Goal: Information Seeking & Learning: Learn about a topic

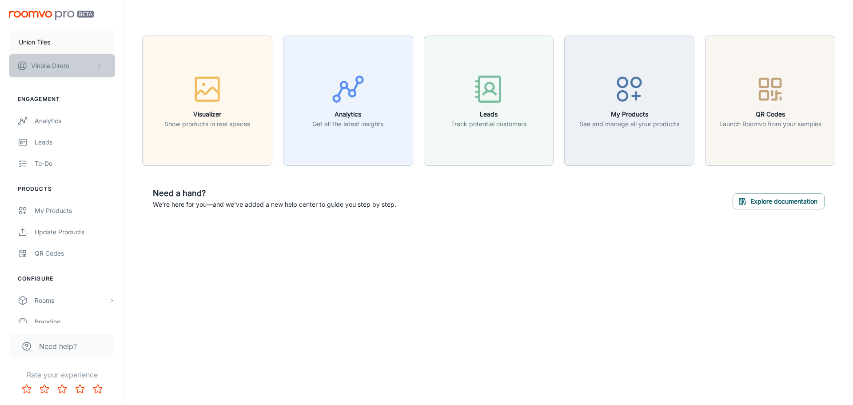
click at [101, 67] on icon "scrollable content" at bounding box center [99, 65] width 7 height 7
click at [191, 301] on div at bounding box center [426, 202] width 853 height 405
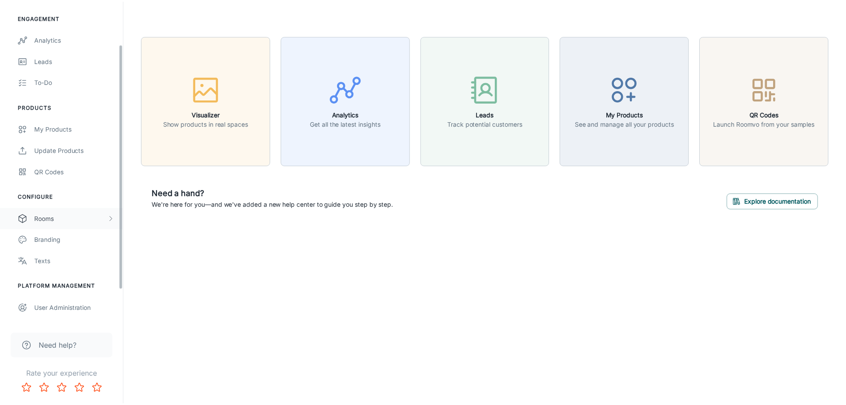
scroll to position [99, 0]
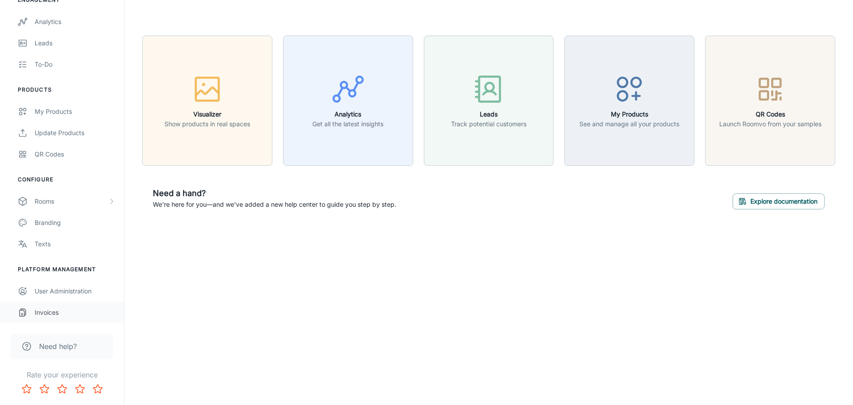
click at [47, 311] on div "Invoices" at bounding box center [75, 312] width 80 height 10
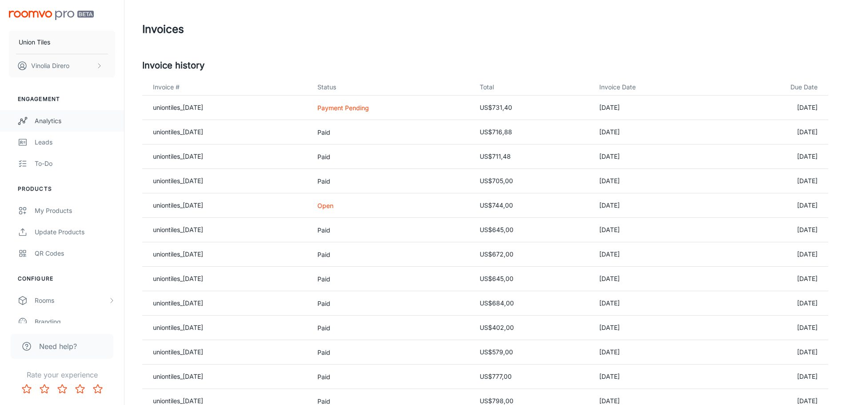
click at [40, 120] on div "Analytics" at bounding box center [75, 121] width 80 height 10
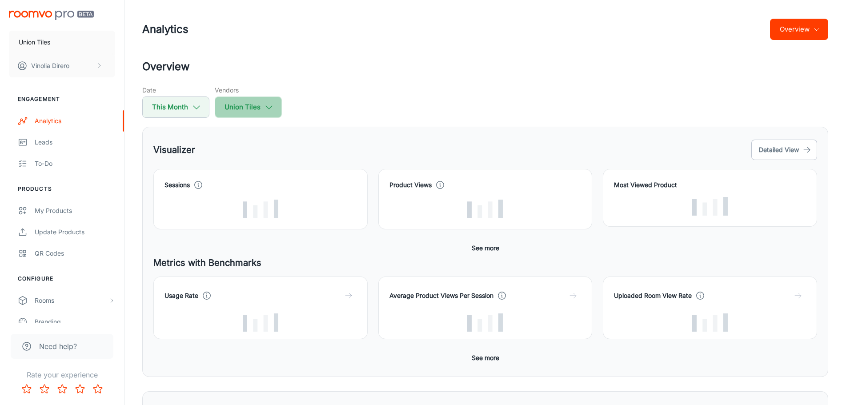
click at [271, 103] on icon "button" at bounding box center [269, 107] width 10 height 10
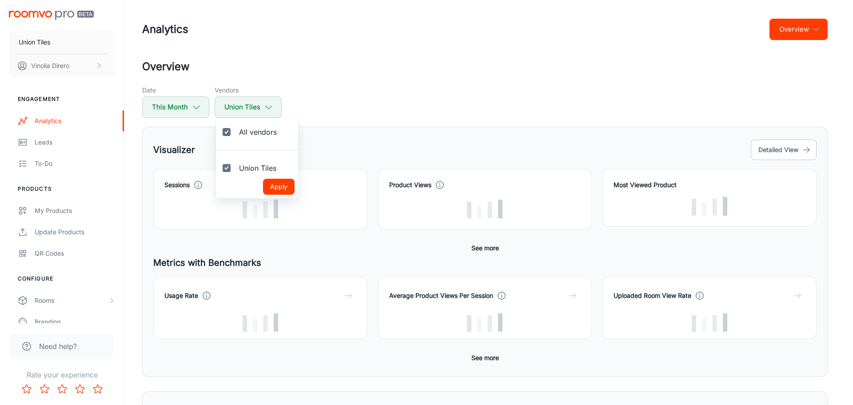
click at [427, 88] on div at bounding box center [426, 202] width 853 height 405
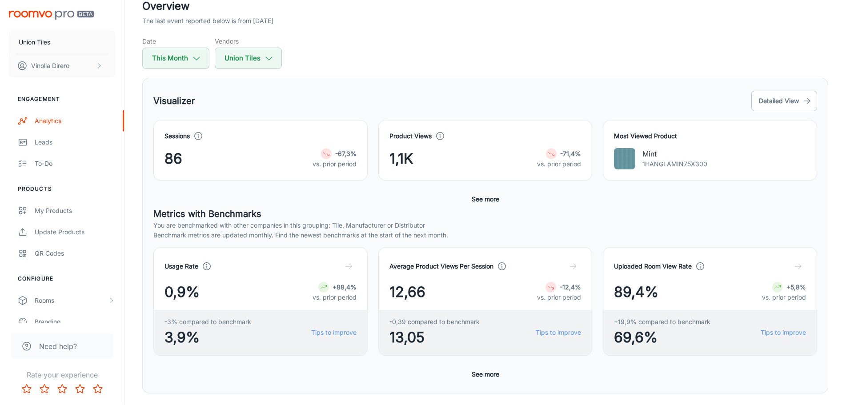
scroll to position [45, 0]
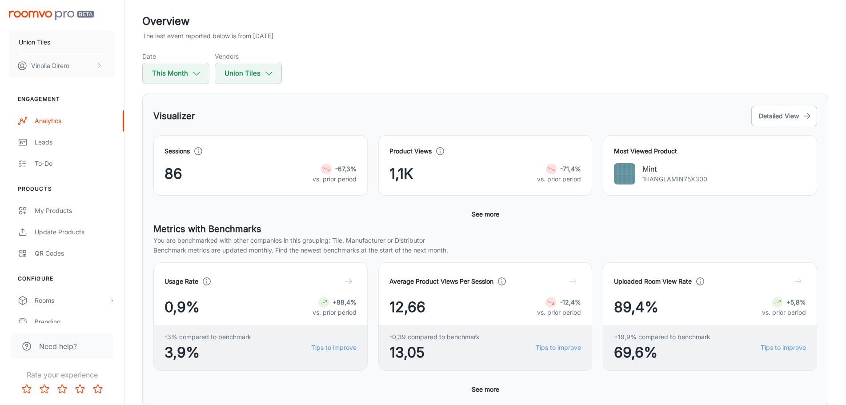
click at [622, 175] on img at bounding box center [624, 173] width 21 height 21
drag, startPoint x: 708, startPoint y: 179, endPoint x: 643, endPoint y: 181, distance: 64.9
click at [643, 181] on div "Mint 1HANGLAMIN75X300" at bounding box center [710, 173] width 192 height 21
copy p "1HANGLAMIN75X300"
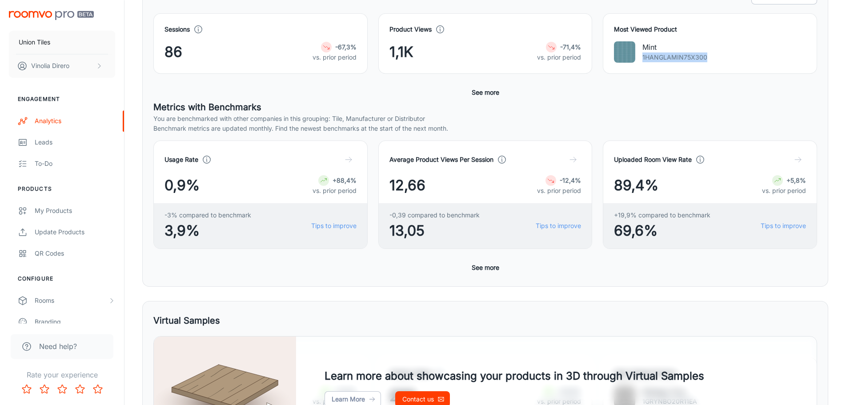
scroll to position [140, 0]
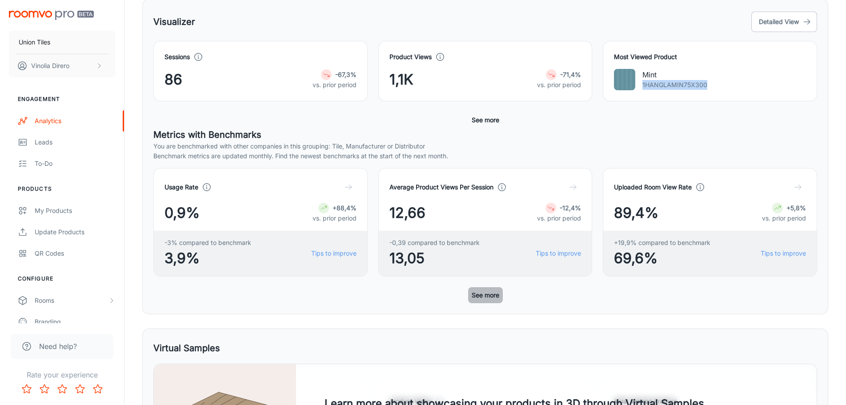
click at [482, 296] on button "See more" at bounding box center [485, 295] width 35 height 16
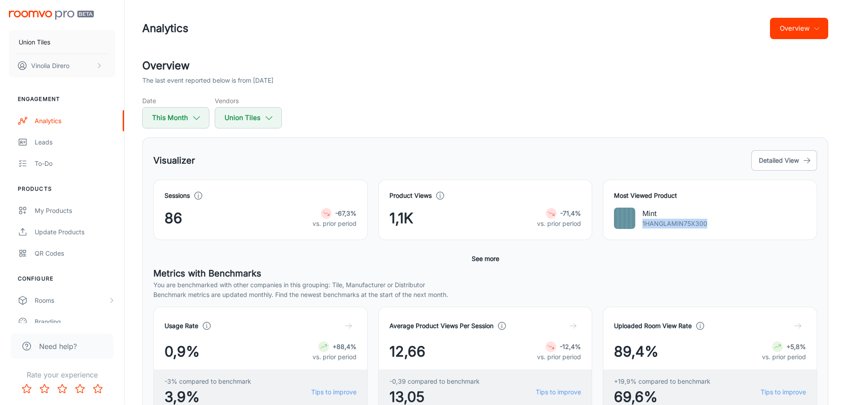
scroll to position [0, 0]
click at [732, 228] on div "Mint 1HANGLAMIN75X300" at bounding box center [710, 218] width 192 height 21
